Goal: Information Seeking & Learning: Find specific fact

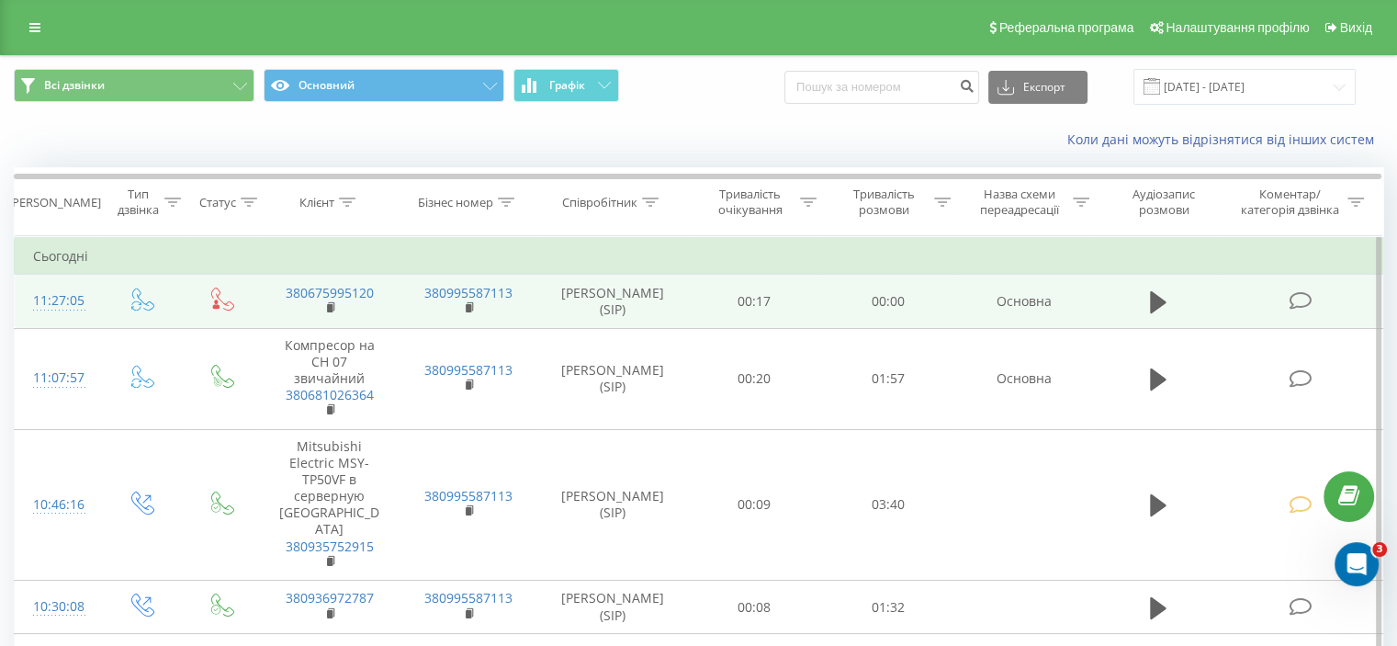
click at [1298, 298] on icon at bounding box center [1300, 300] width 23 height 19
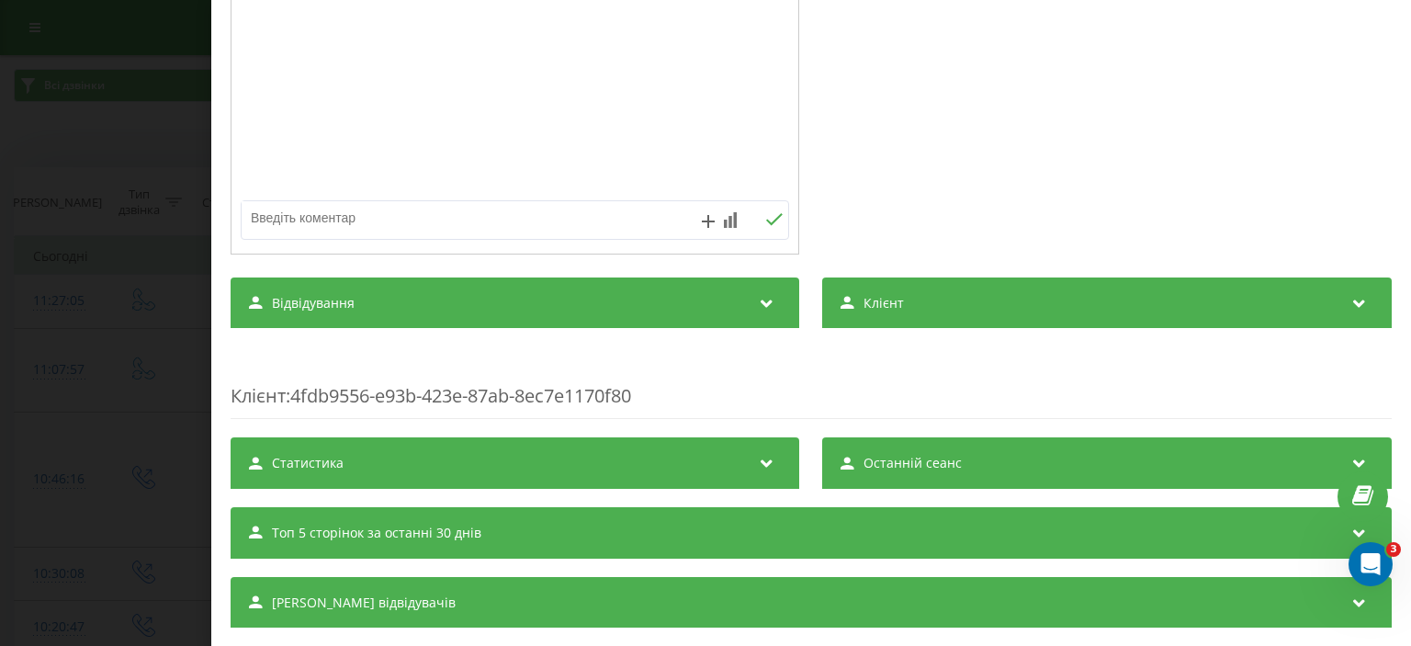
scroll to position [405, 0]
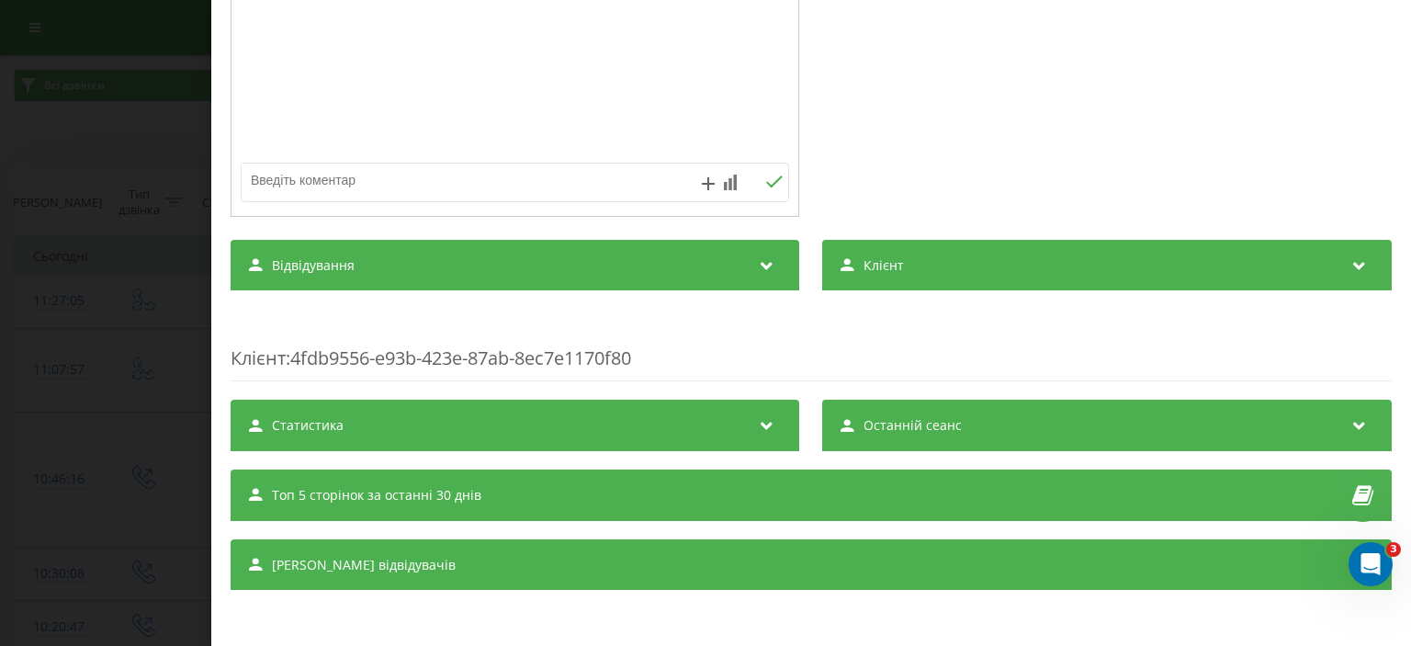
click at [759, 265] on icon at bounding box center [767, 263] width 22 height 18
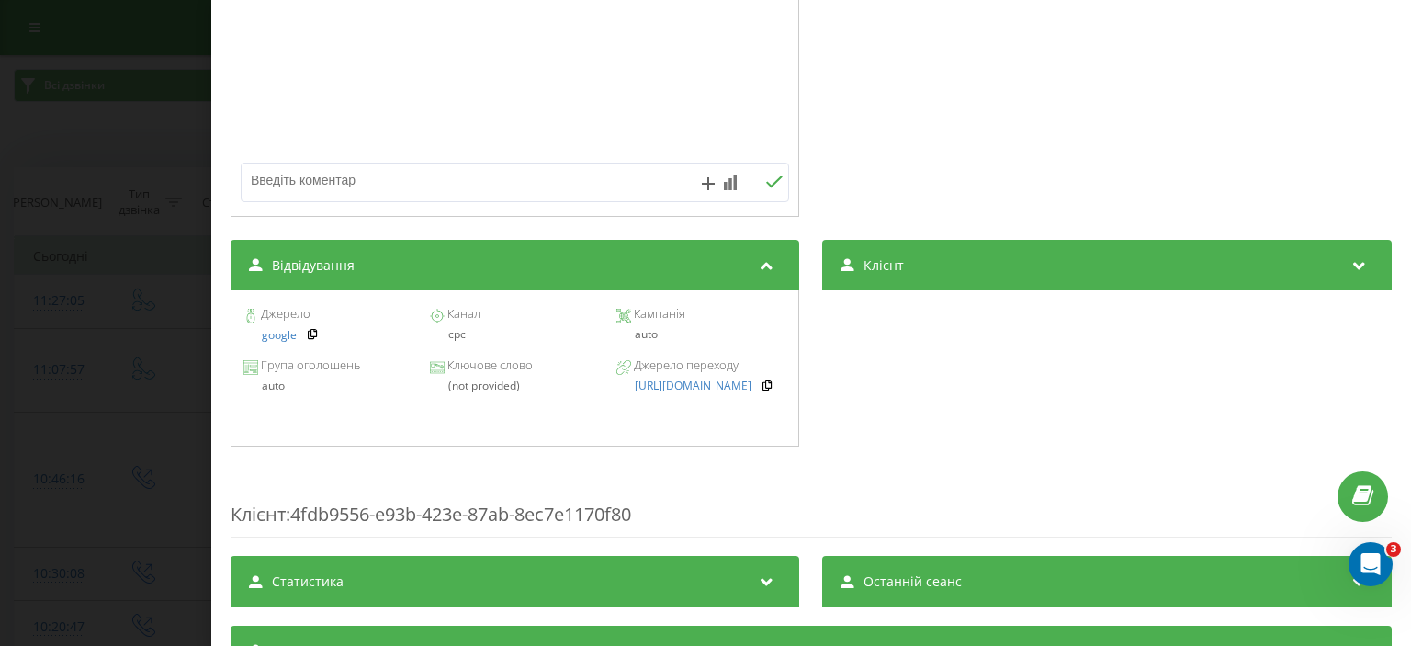
scroll to position [562, 0]
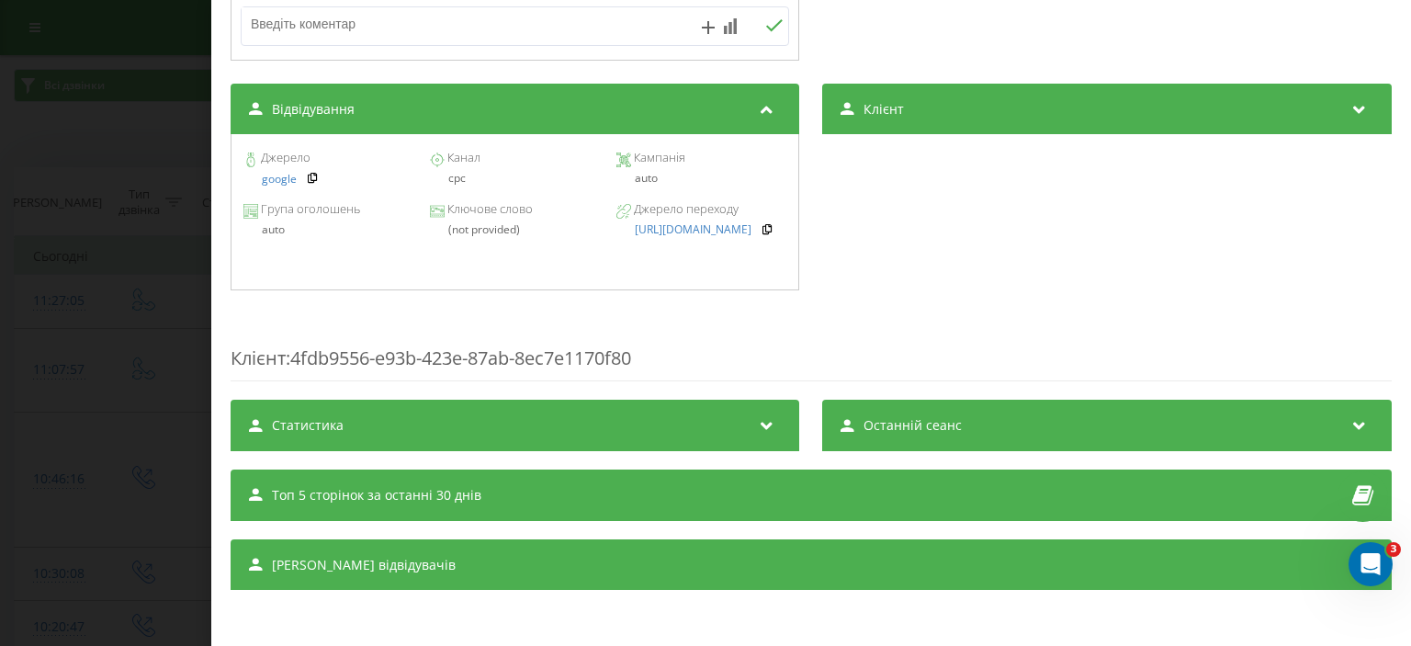
click at [1348, 562] on icon at bounding box center [1359, 562] width 22 height 18
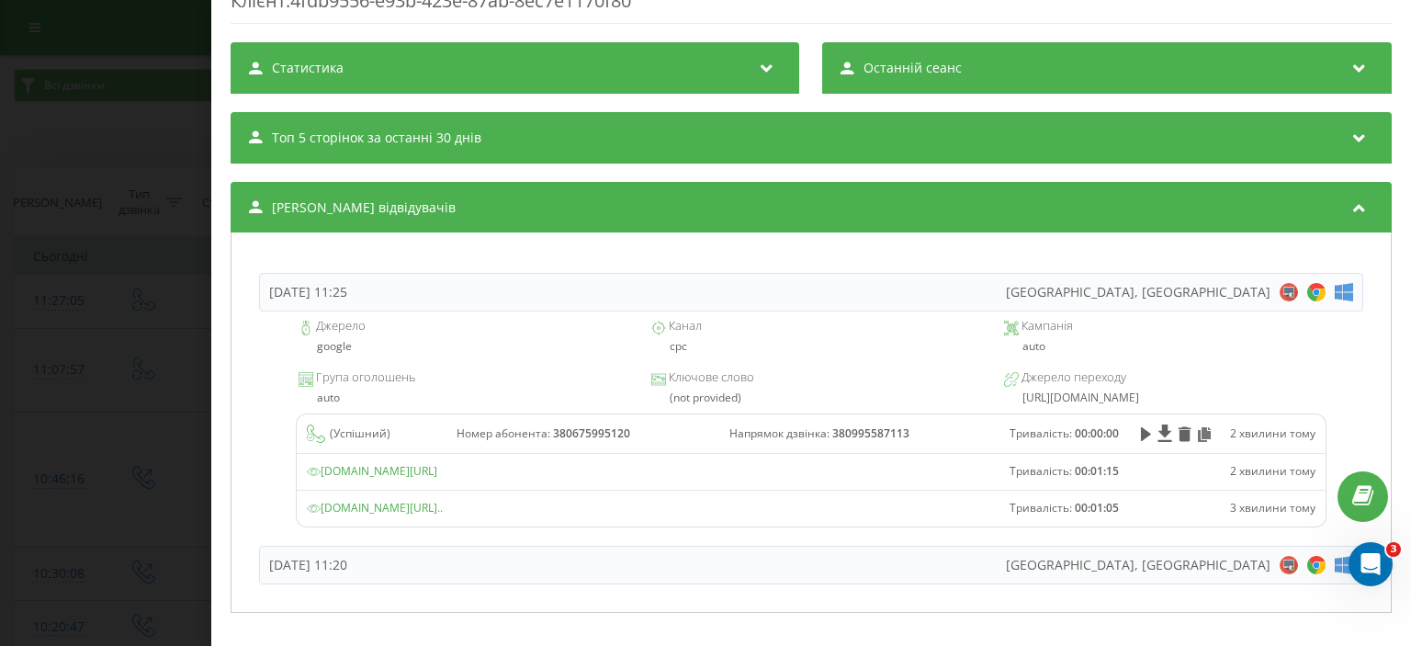
scroll to position [940, 0]
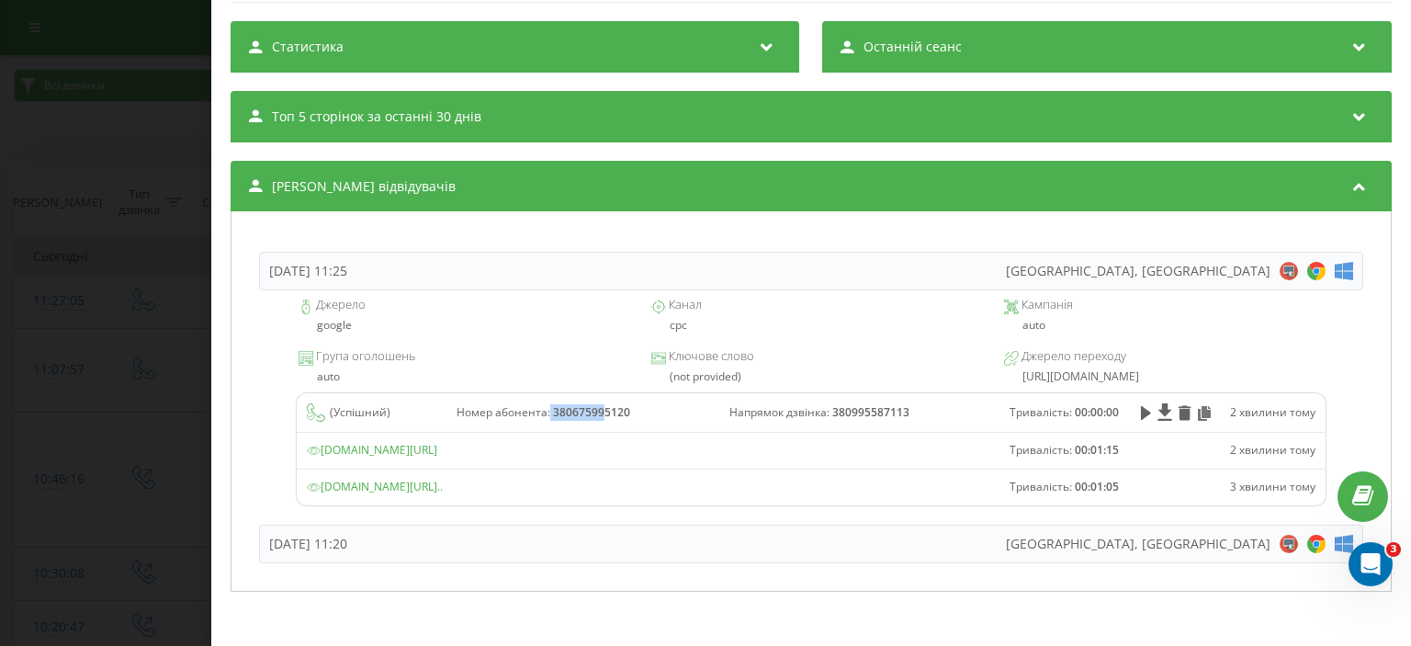
drag, startPoint x: 626, startPoint y: 417, endPoint x: 600, endPoint y: 414, distance: 25.9
click at [600, 414] on div "Номер абонента : 380675995120" at bounding box center [583, 413] width 252 height 16
click at [562, 400] on td "Номер абонента : 380675995120" at bounding box center [583, 412] width 272 height 39
click at [570, 416] on span "380675995120" at bounding box center [591, 413] width 80 height 16
drag, startPoint x: 563, startPoint y: 414, endPoint x: 620, endPoint y: 412, distance: 57.0
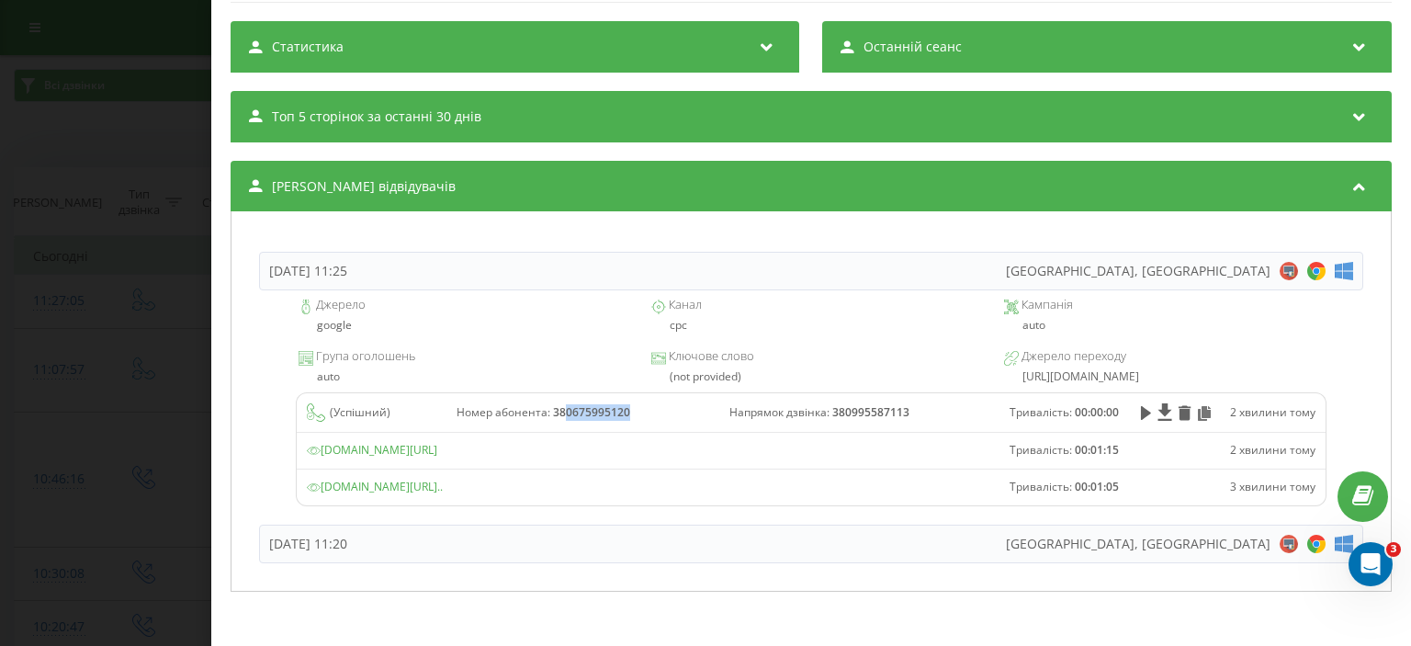
click at [621, 412] on span "380675995120" at bounding box center [591, 413] width 80 height 16
copy span "067599512"
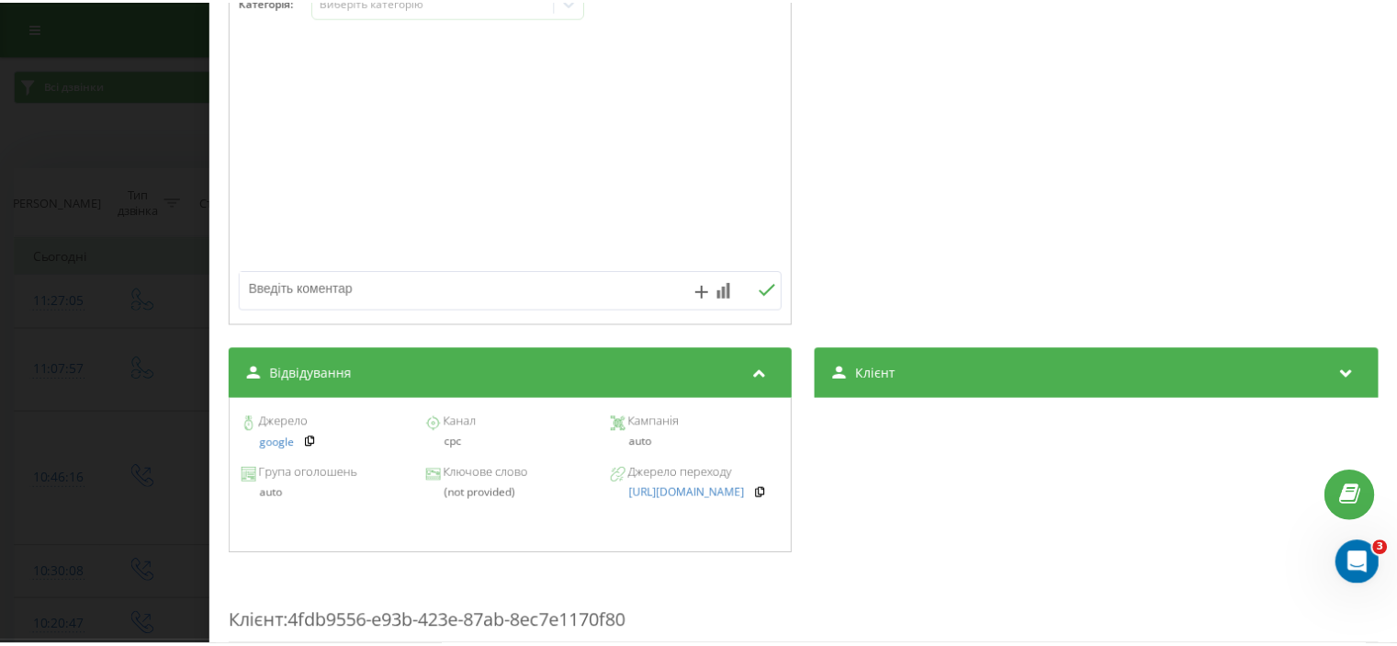
scroll to position [0, 0]
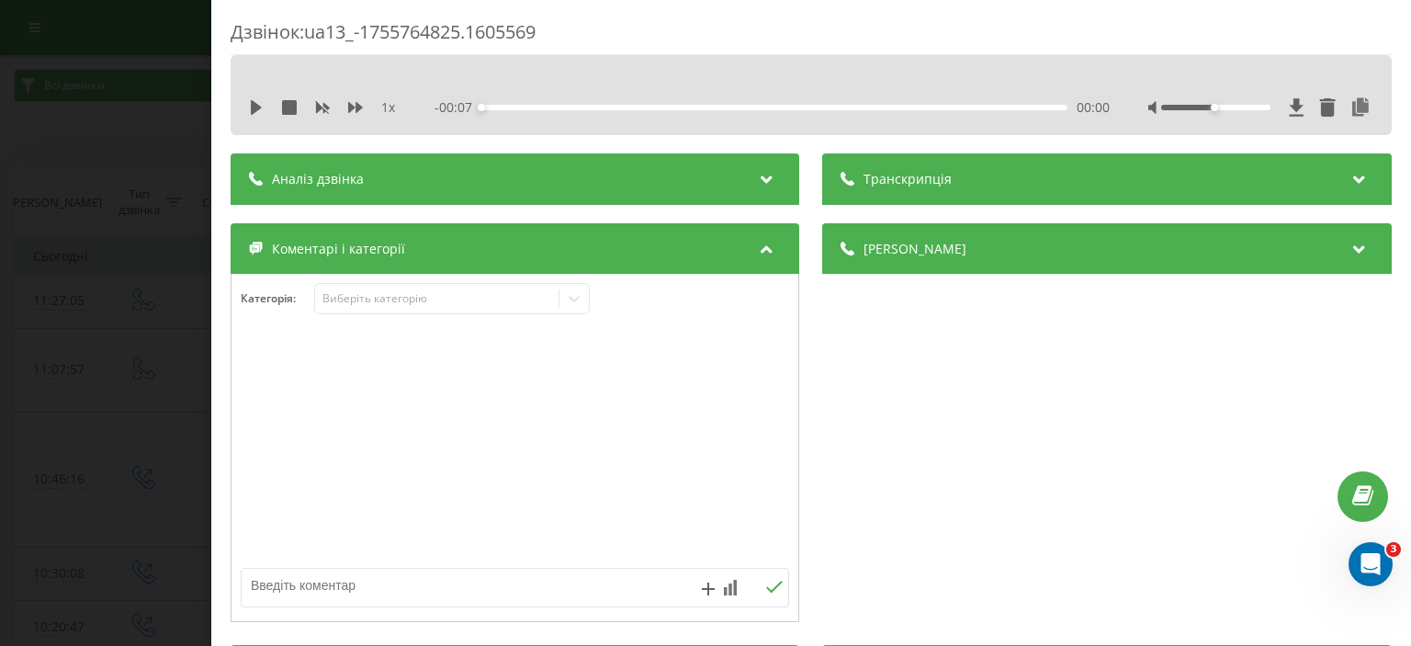
click at [62, 216] on div "Дзвінок : ua13_-1755764825.1605569 1 x - 00:07 00:00 00:00 Транскрипція Для AI-…" at bounding box center [705, 323] width 1411 height 646
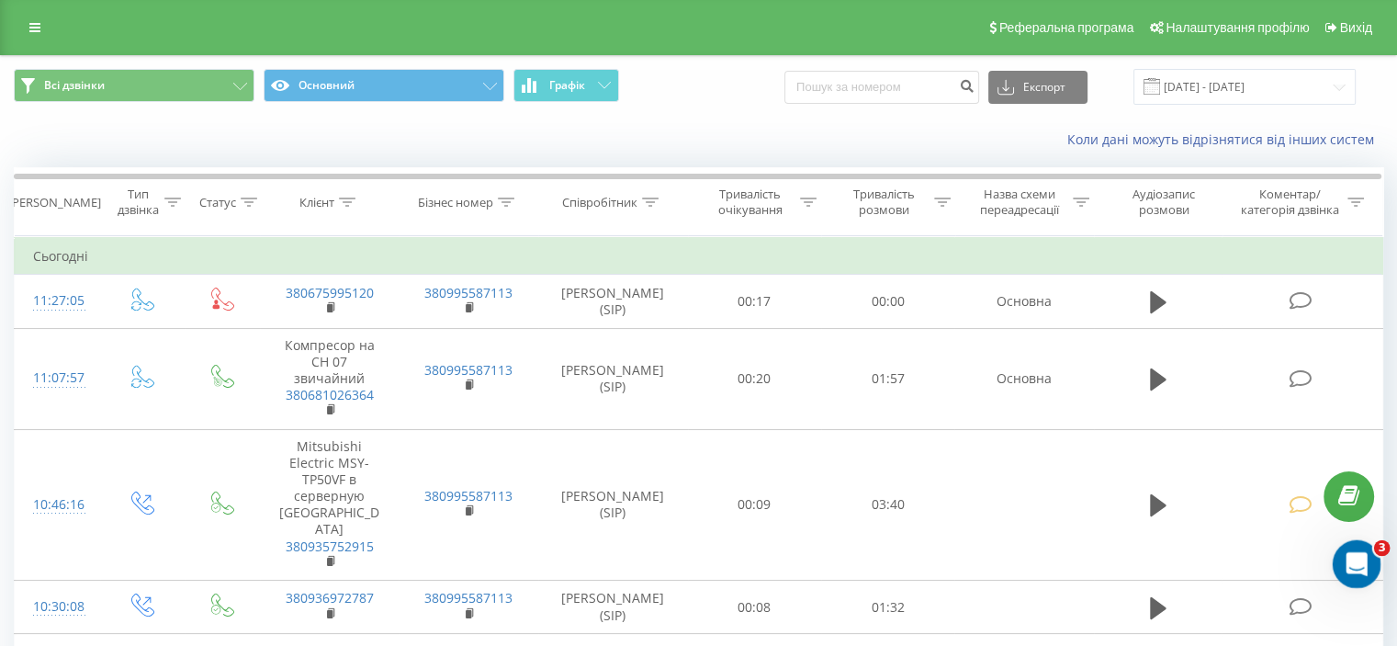
click at [1359, 554] on icon "Відкрити програму для спілкування Intercom" at bounding box center [1354, 562] width 30 height 30
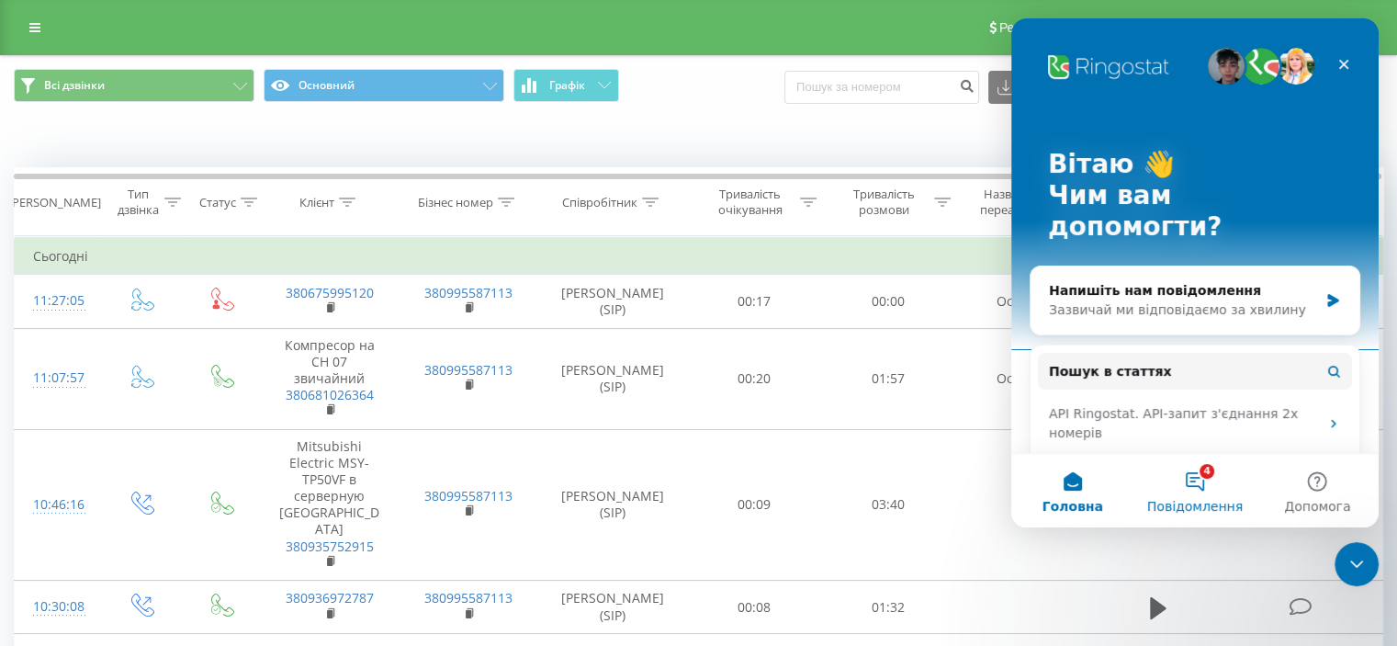
click at [1198, 486] on button "4 Повідомлення" at bounding box center [1195, 490] width 122 height 73
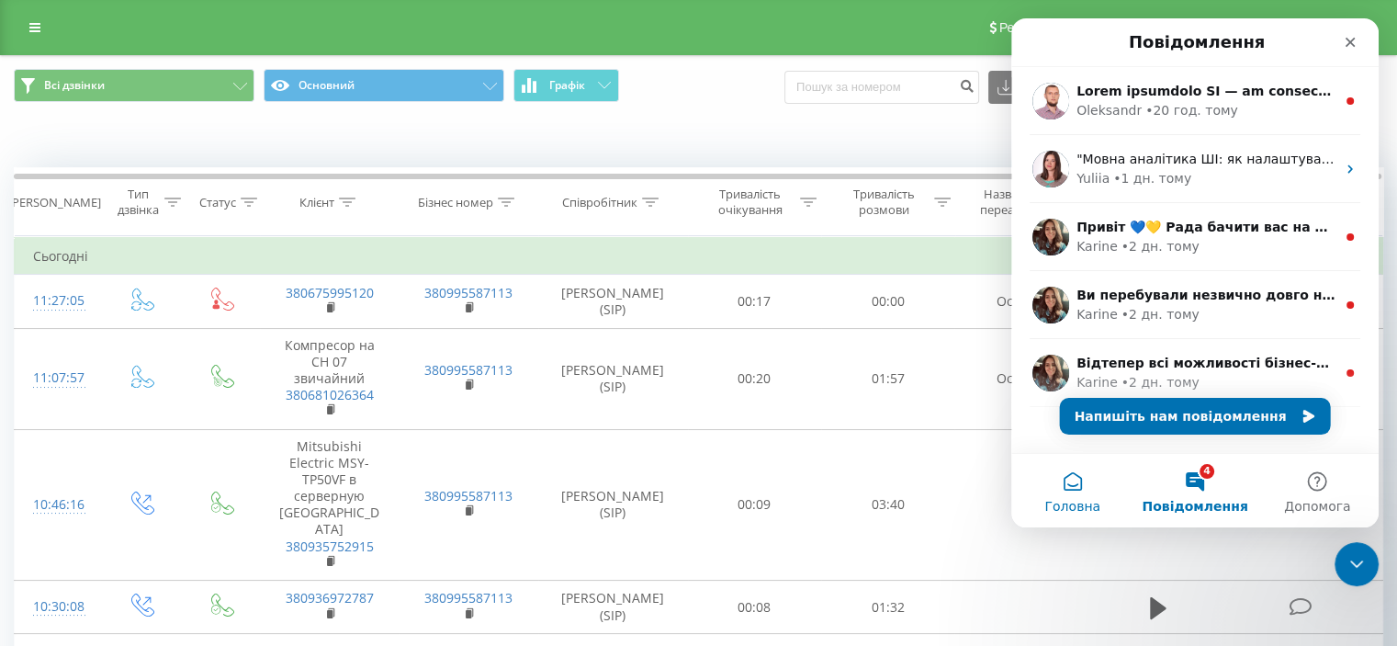
click at [1072, 493] on button "Головна" at bounding box center [1072, 490] width 122 height 73
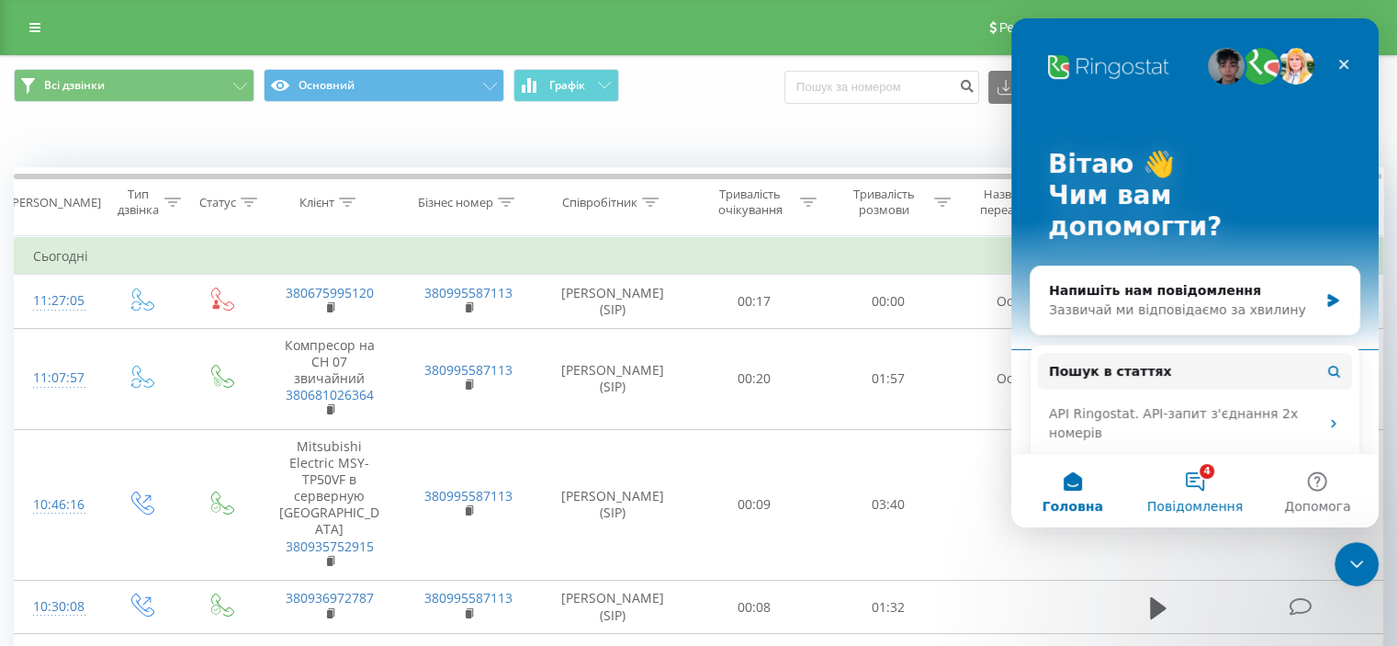
click at [1183, 486] on button "4 Повідомлення" at bounding box center [1195, 490] width 122 height 73
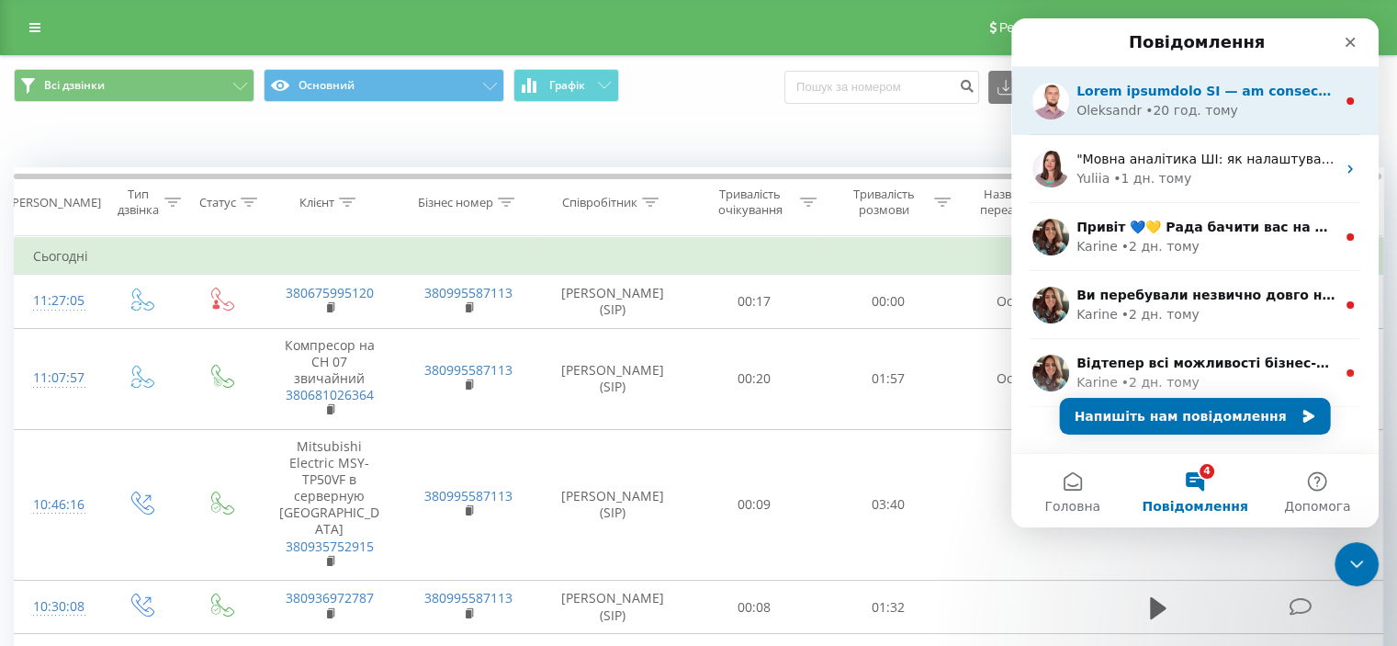
click at [1323, 101] on div "Oleksandr • 20 год. тому" at bounding box center [1206, 110] width 259 height 19
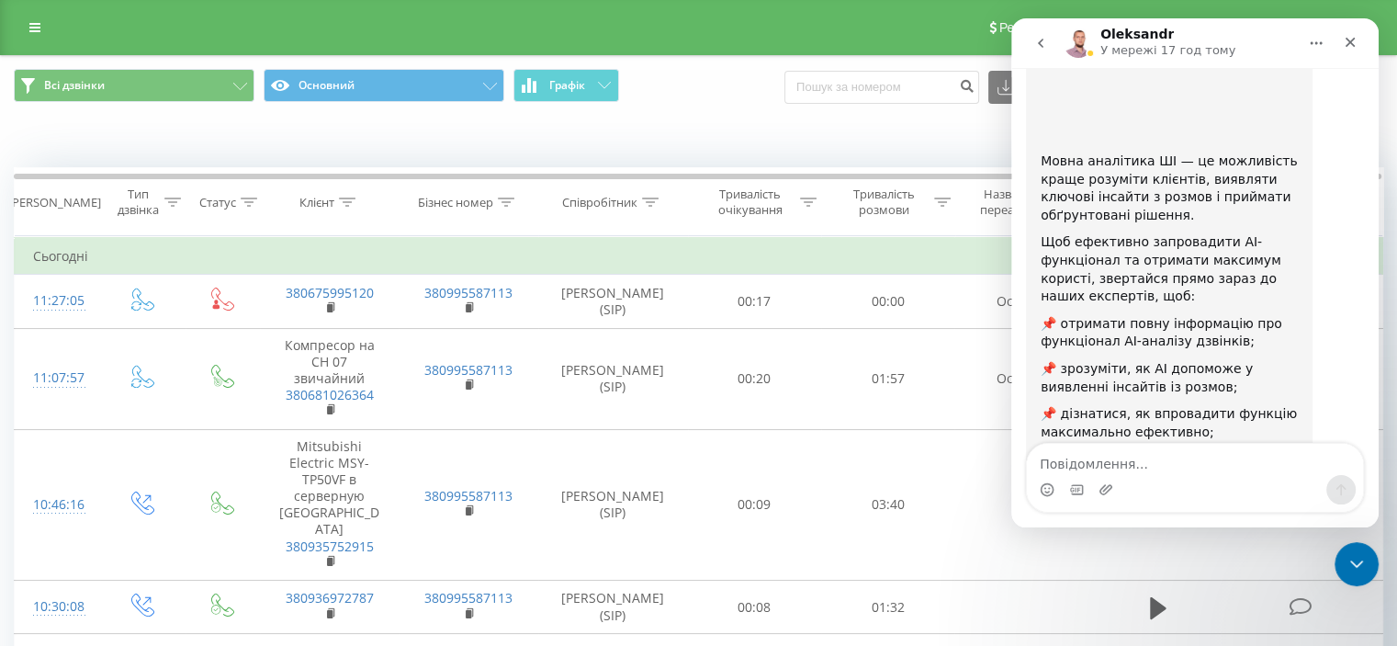
scroll to position [317, 0]
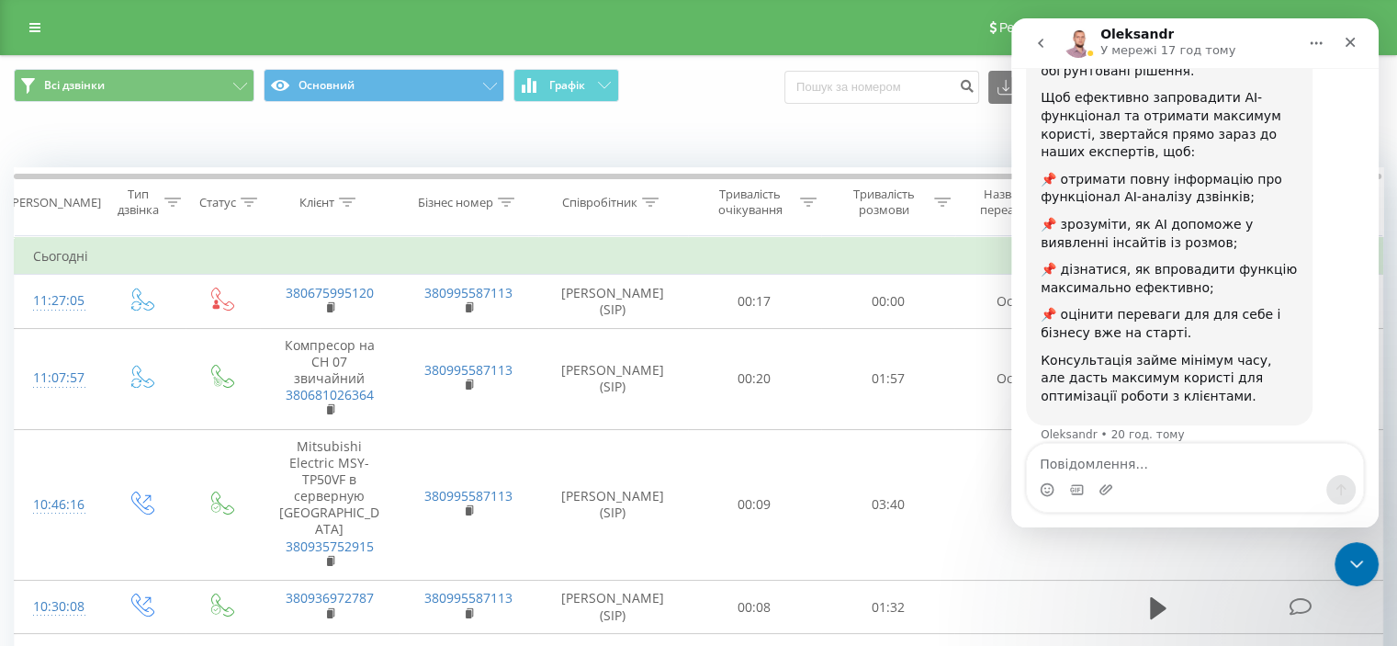
click at [1044, 43] on icon "go back" at bounding box center [1040, 43] width 15 height 15
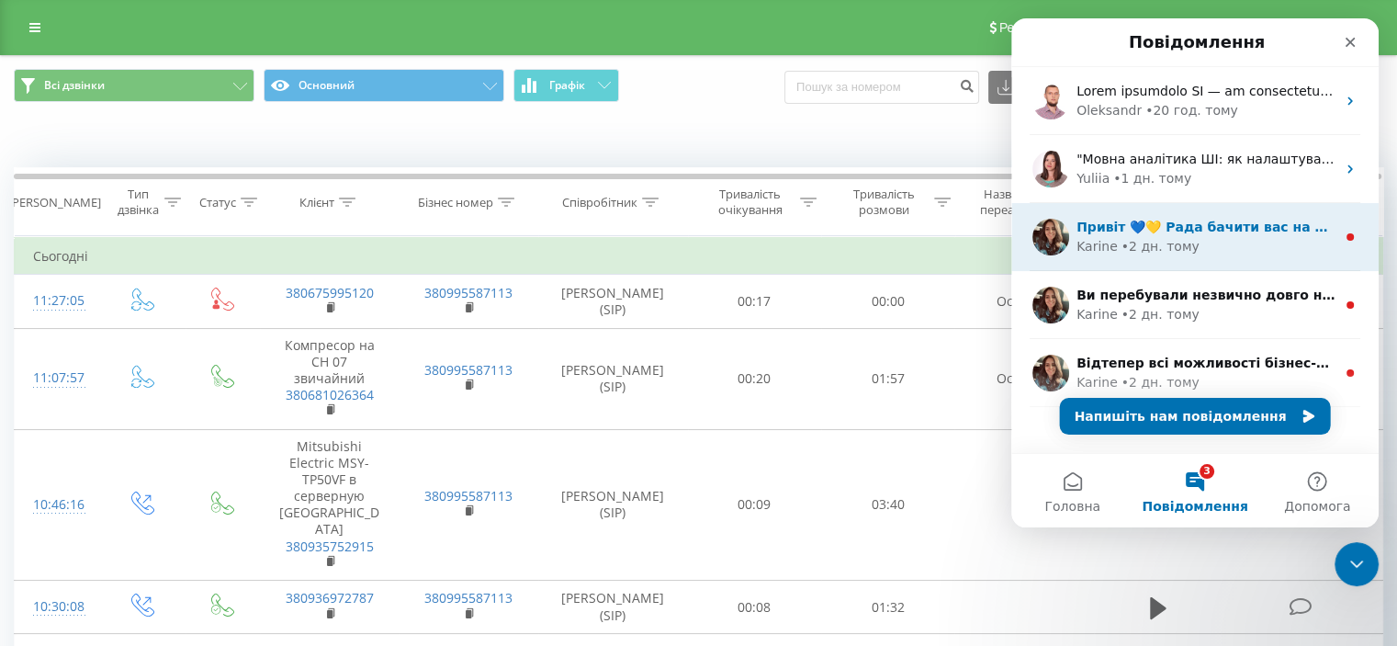
click at [1201, 241] on div "[PERSON_NAME] • 2 дн. тому" at bounding box center [1206, 246] width 259 height 19
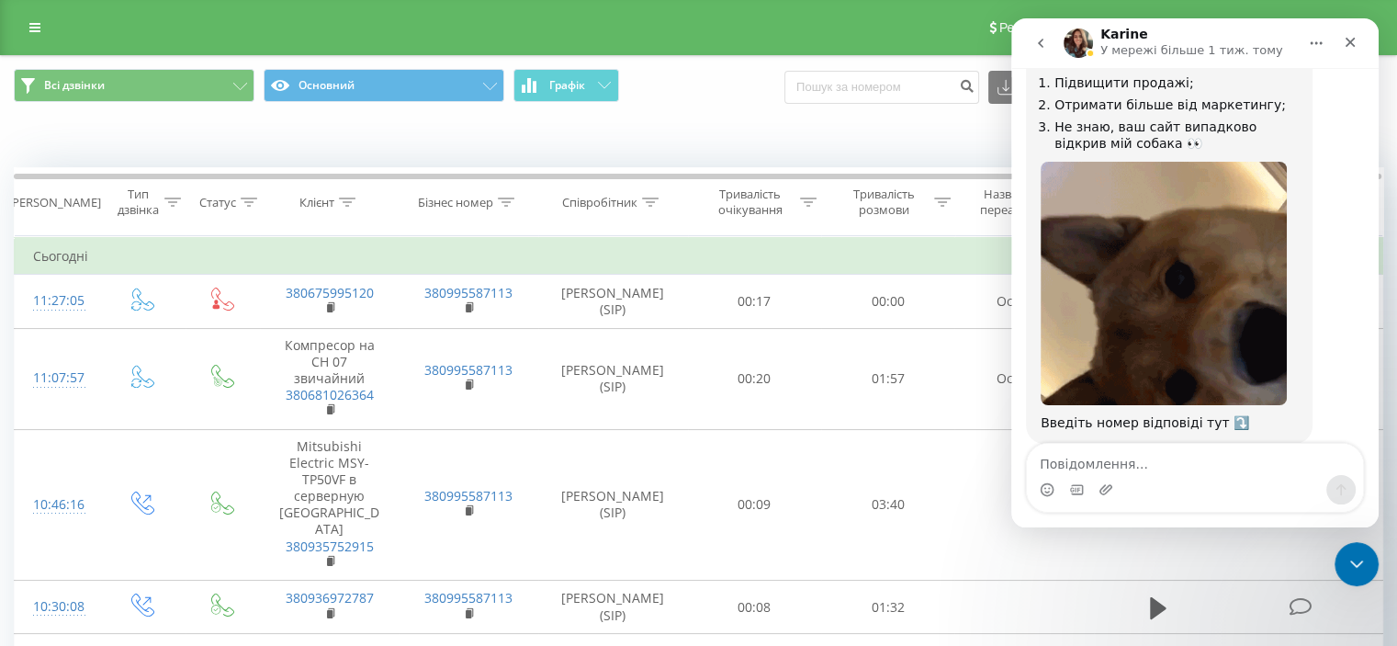
scroll to position [16, 0]
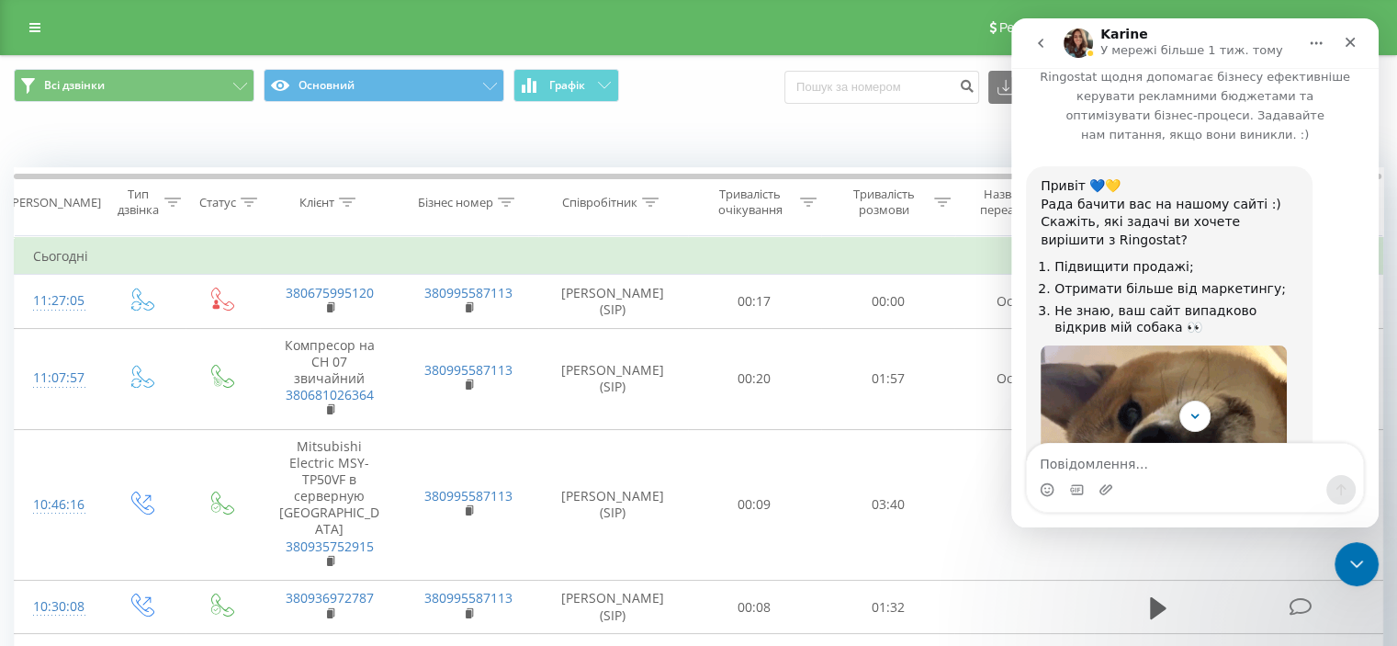
click at [1035, 40] on icon "go back" at bounding box center [1040, 43] width 15 height 15
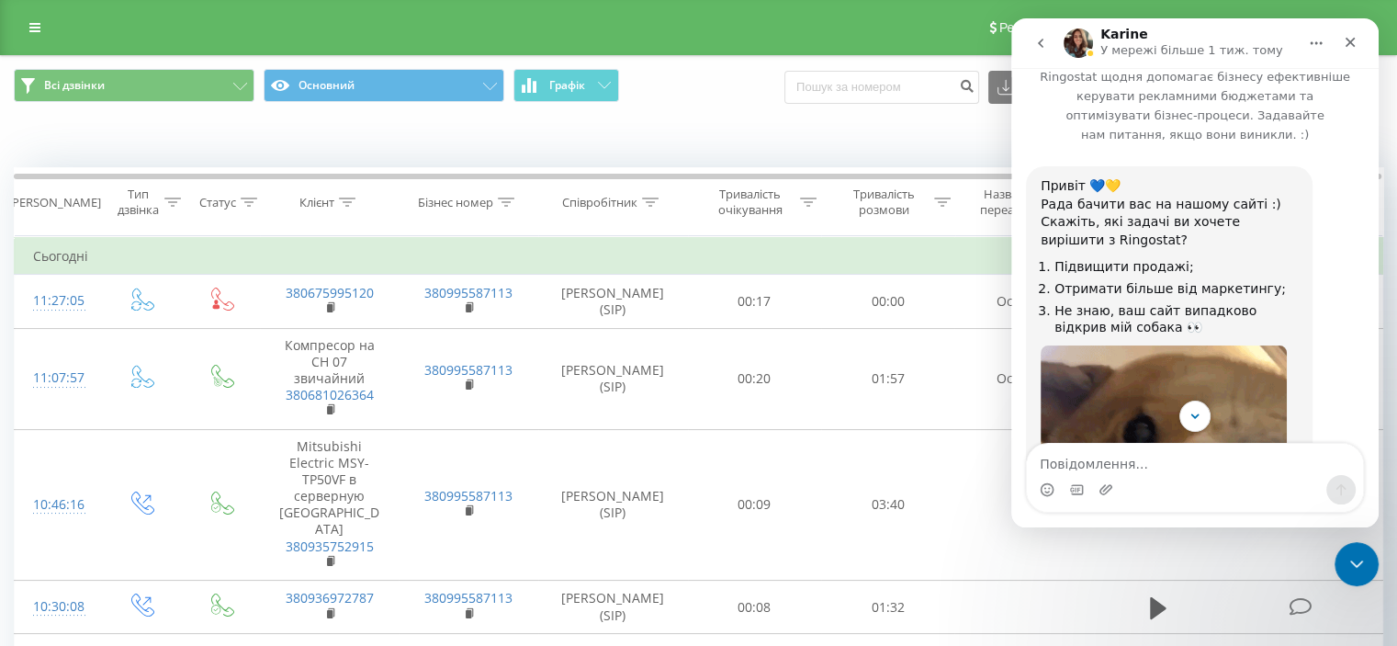
scroll to position [0, 0]
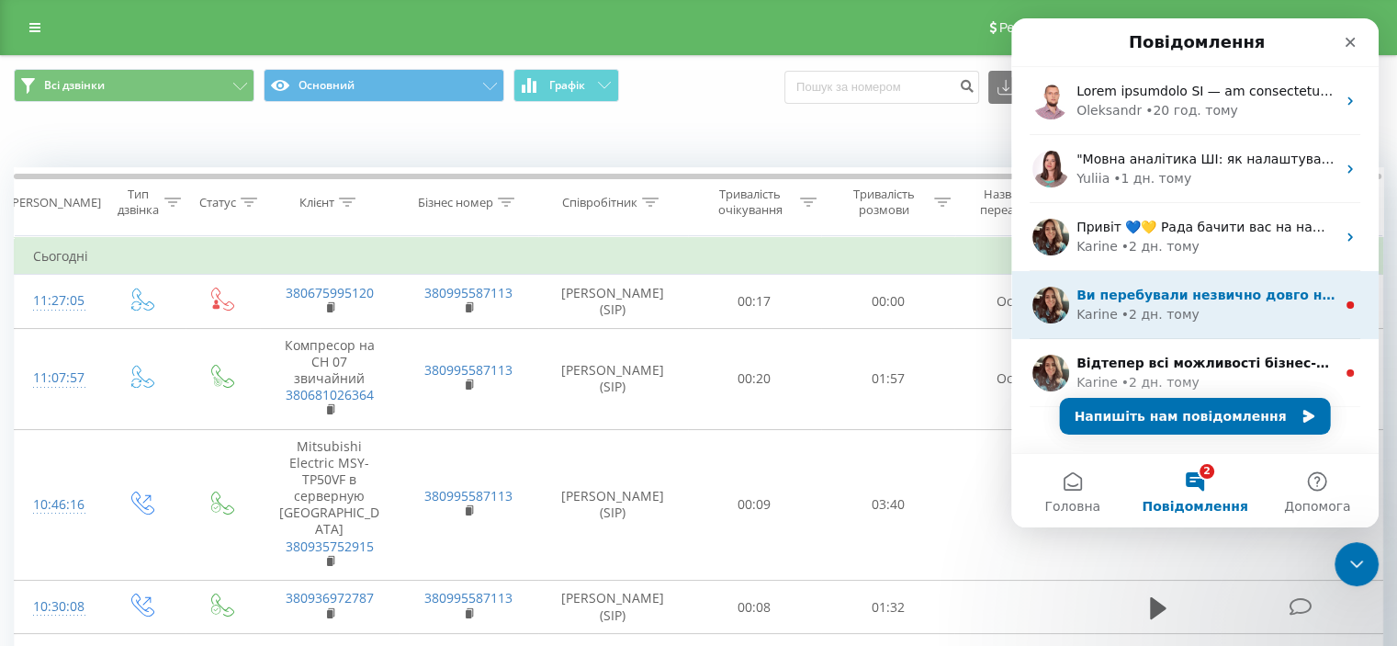
click at [1262, 299] on span "Ви перебували незвично довго на нашому сайті. Скажіть, ви ще тут? 🙄" at bounding box center [1345, 295] width 537 height 15
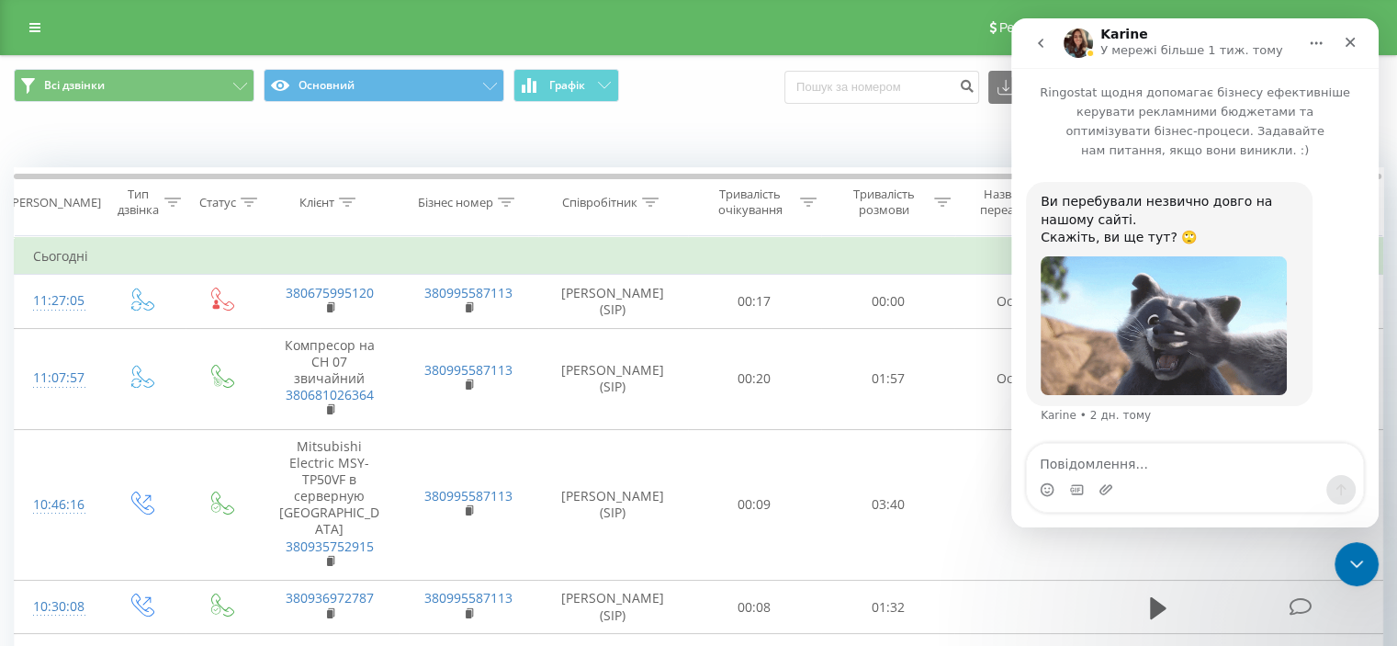
click at [1046, 43] on icon "go back" at bounding box center [1040, 43] width 15 height 15
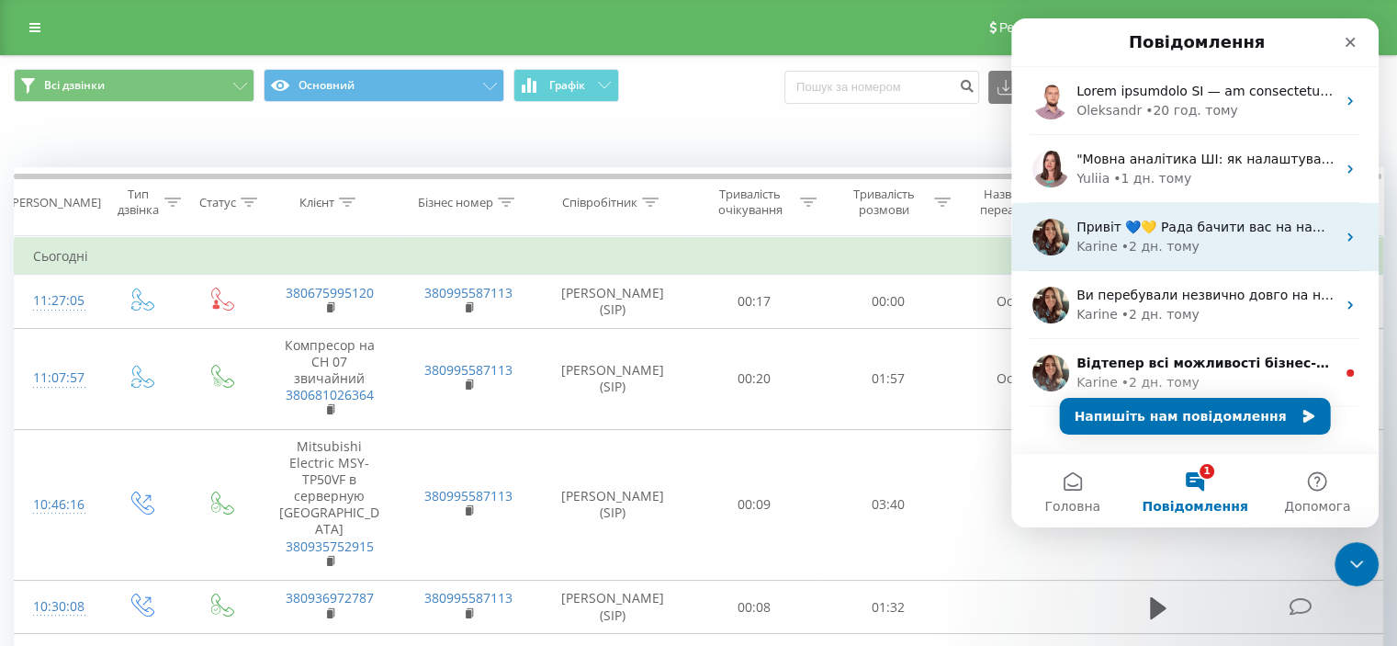
scroll to position [27, 0]
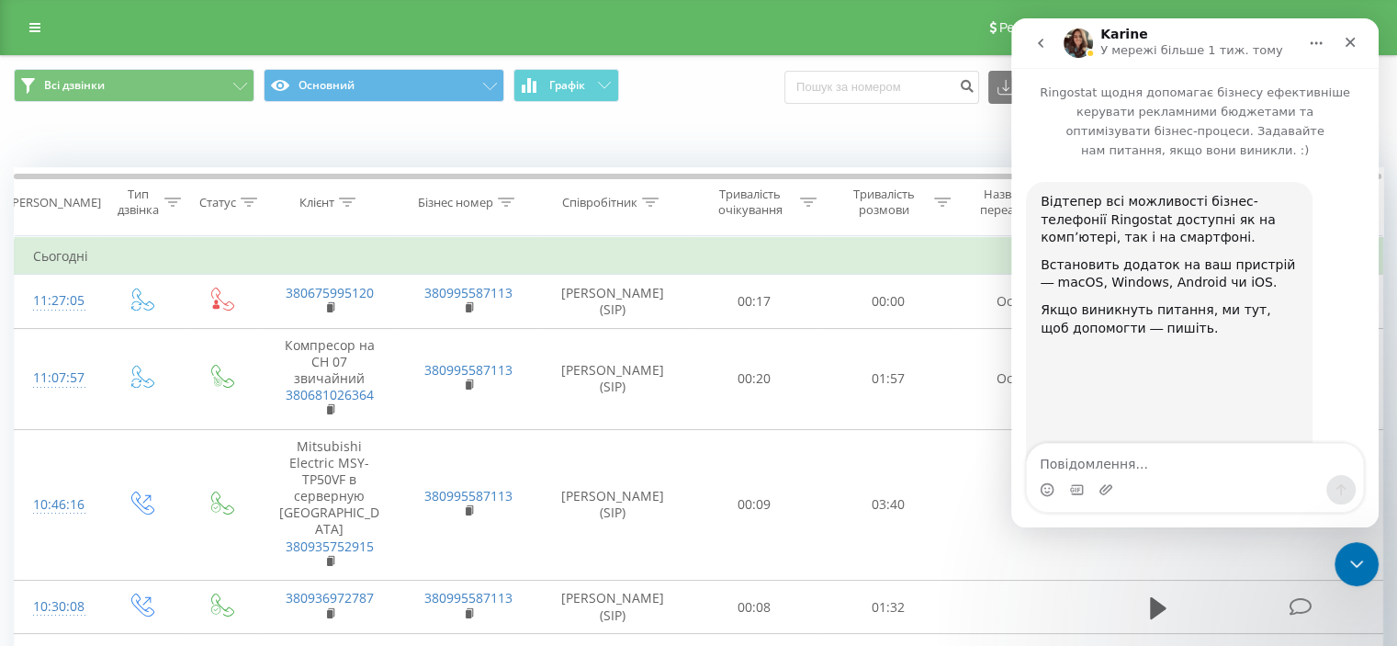
scroll to position [95, 0]
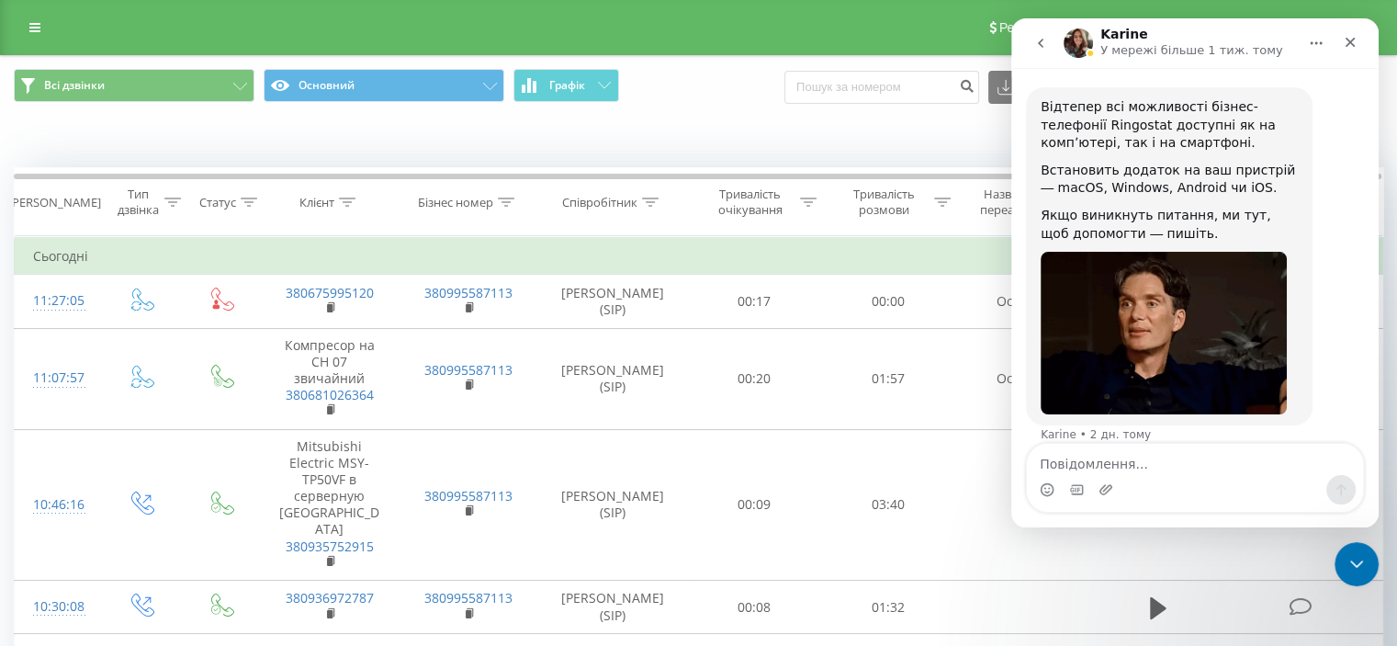
click at [1041, 46] on icon "go back" at bounding box center [1041, 43] width 6 height 9
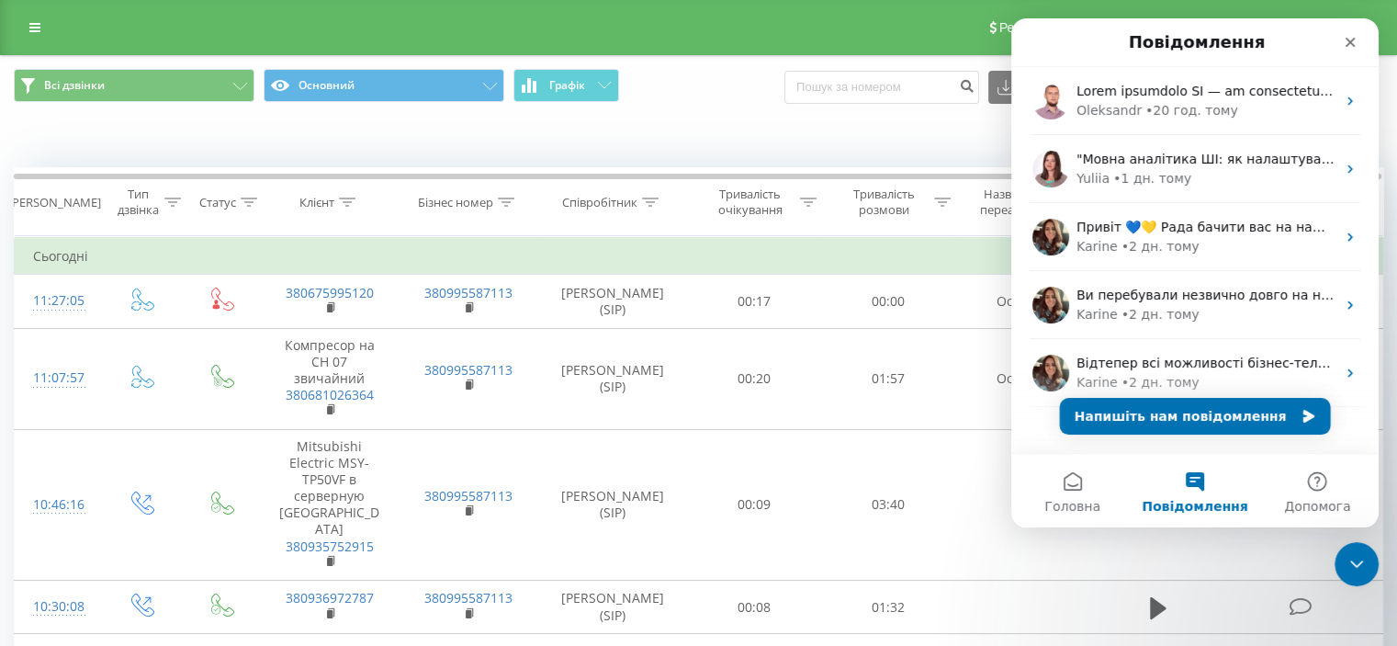
scroll to position [0, 0]
click at [1354, 25] on nav "Повідомлення" at bounding box center [1194, 42] width 367 height 49
click at [1357, 49] on icon "Закрити" at bounding box center [1350, 42] width 15 height 15
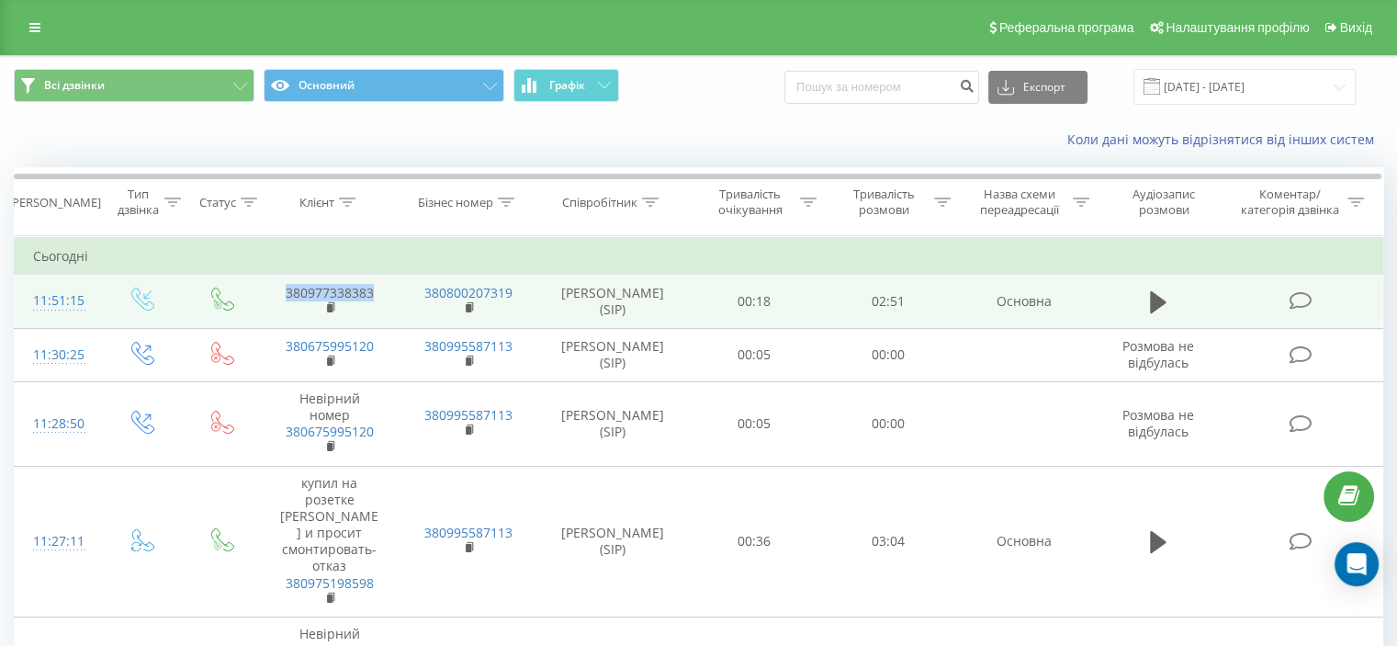
drag, startPoint x: 376, startPoint y: 291, endPoint x: 287, endPoint y: 276, distance: 90.3
click at [287, 276] on td "380977338383" at bounding box center [329, 301] width 139 height 53
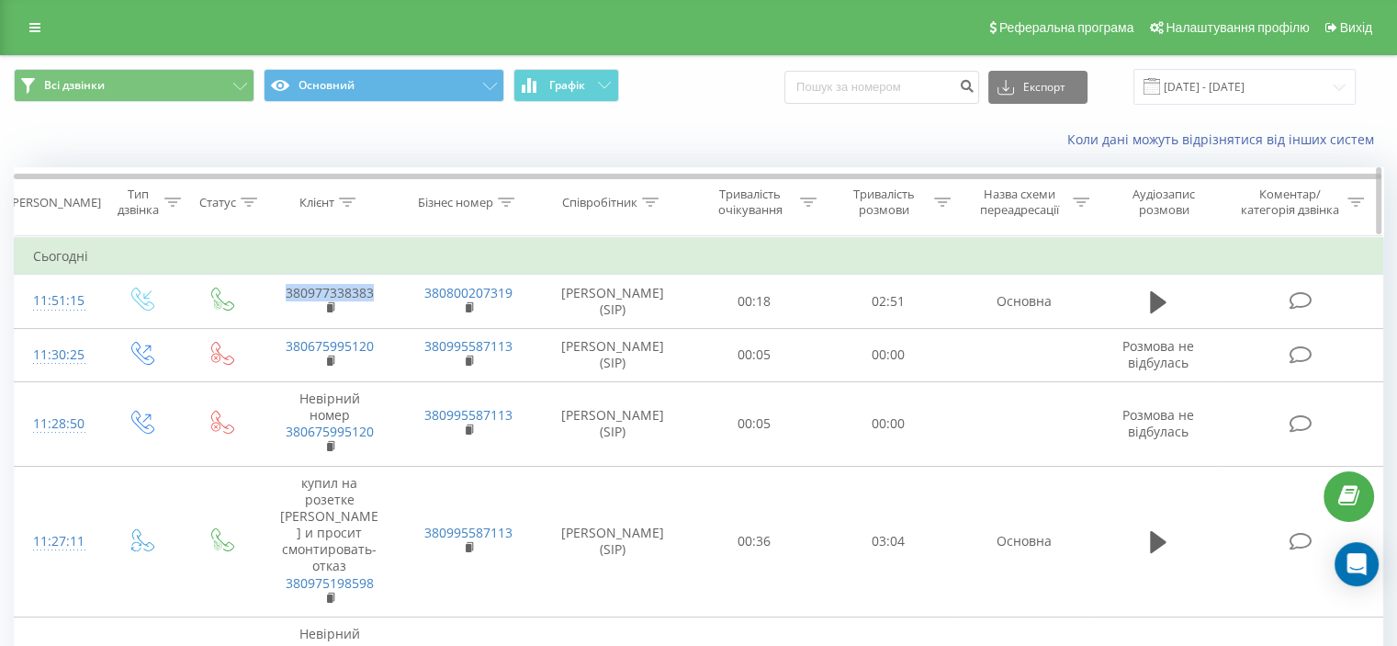
copy link "380977338383"
